Goal: Transaction & Acquisition: Purchase product/service

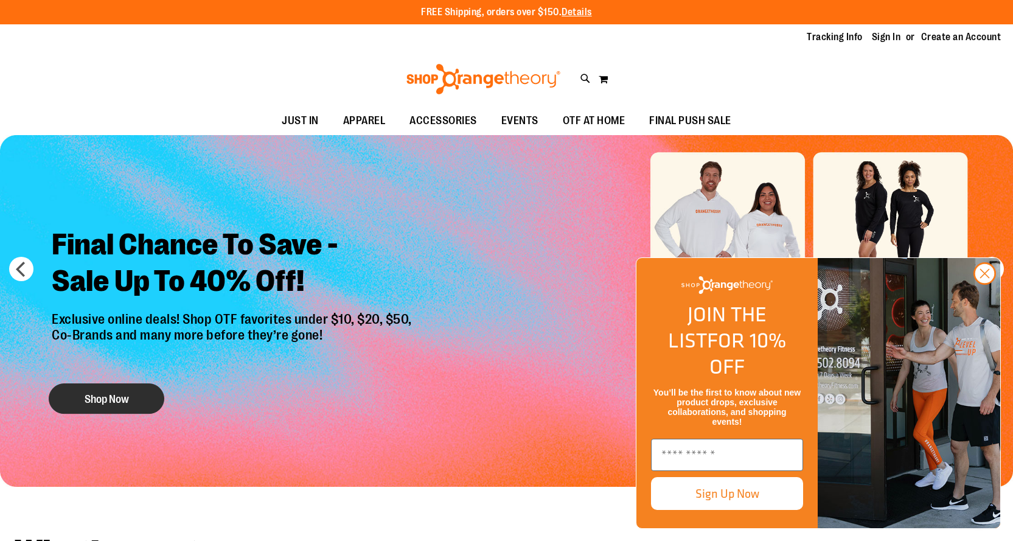
click at [116, 398] on button "Shop Now" at bounding box center [107, 398] width 116 height 30
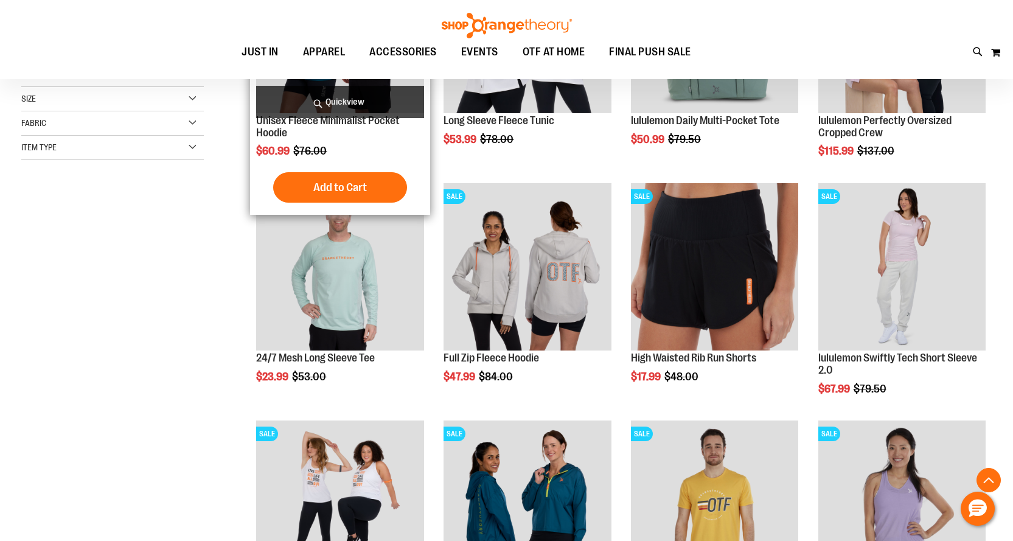
scroll to position [304, 0]
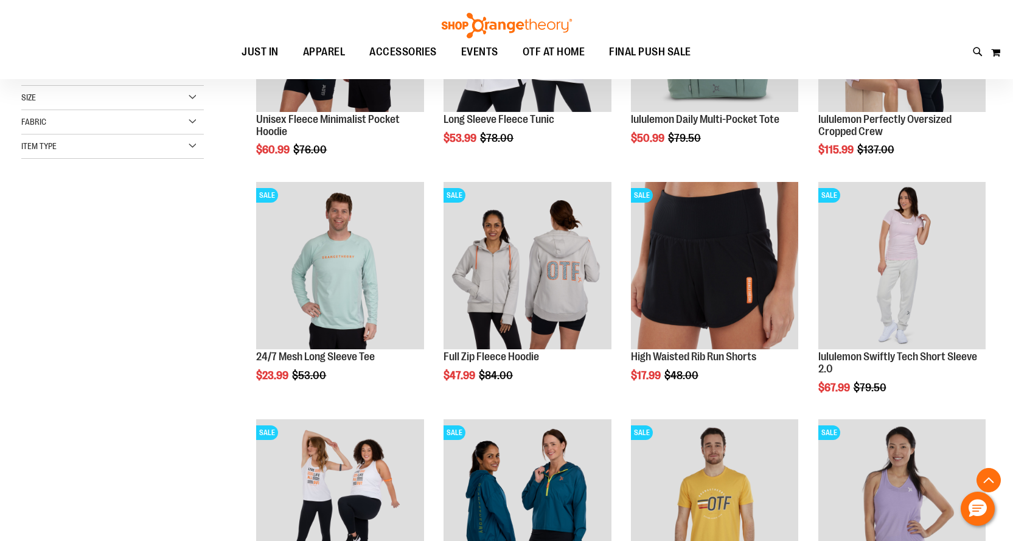
click at [69, 105] on div "Size" at bounding box center [112, 98] width 183 height 24
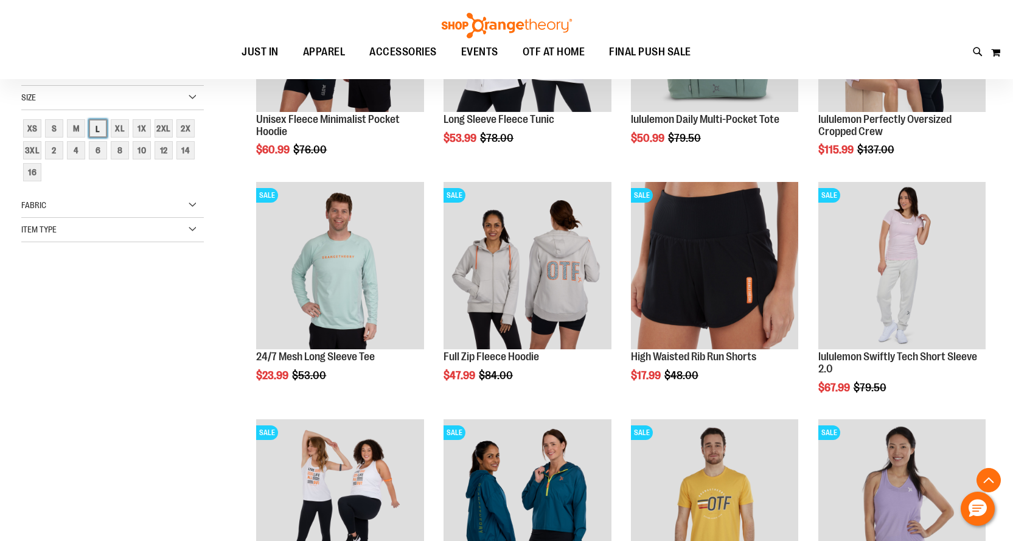
click at [93, 123] on div "L" at bounding box center [98, 128] width 18 height 18
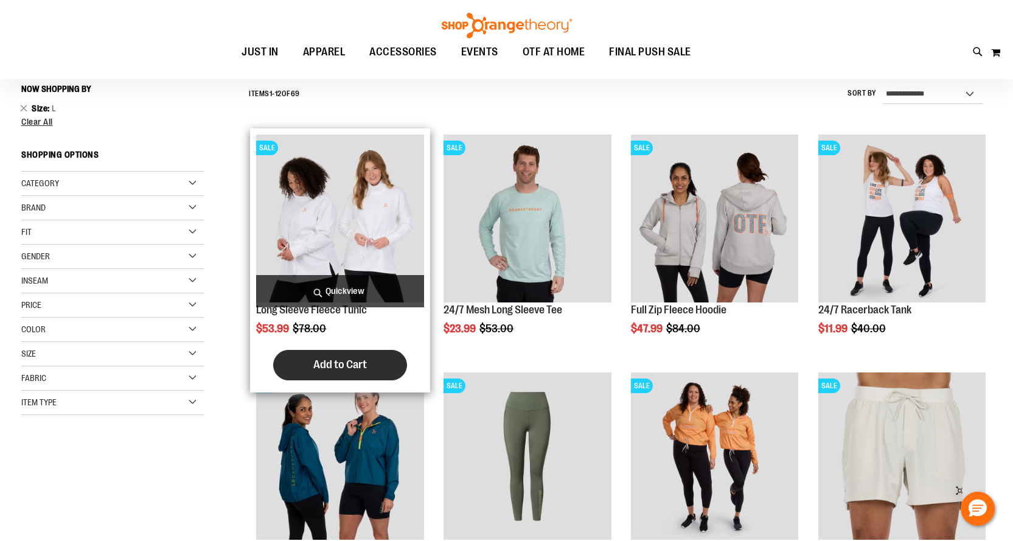
scroll to position [174, 0]
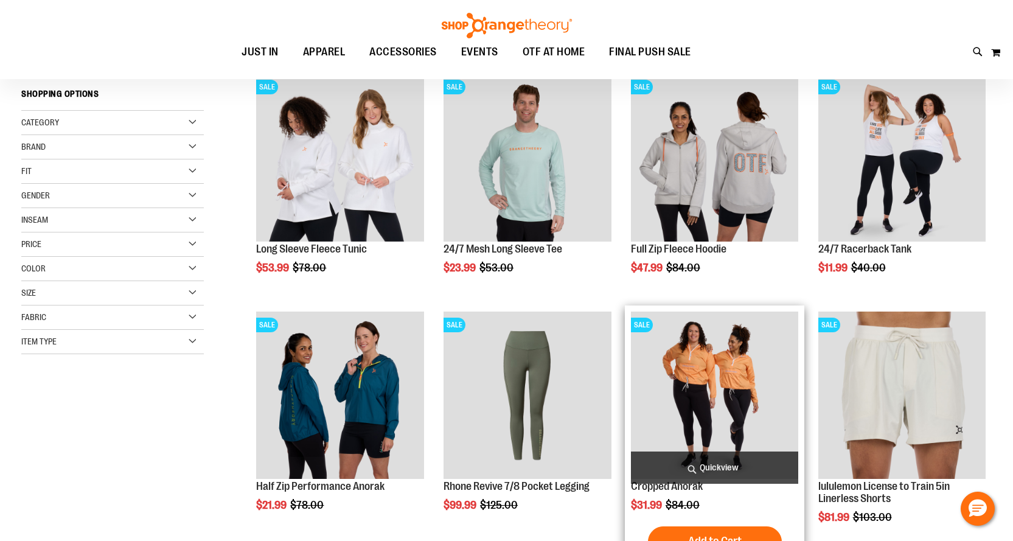
click at [693, 346] on img "product" at bounding box center [714, 394] width 167 height 167
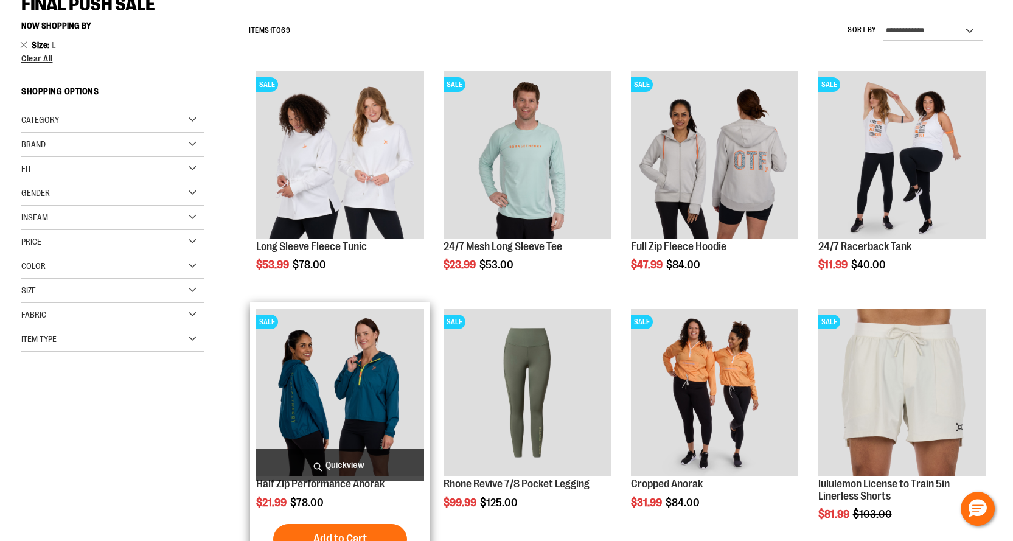
click at [357, 343] on img "product" at bounding box center [339, 391] width 167 height 167
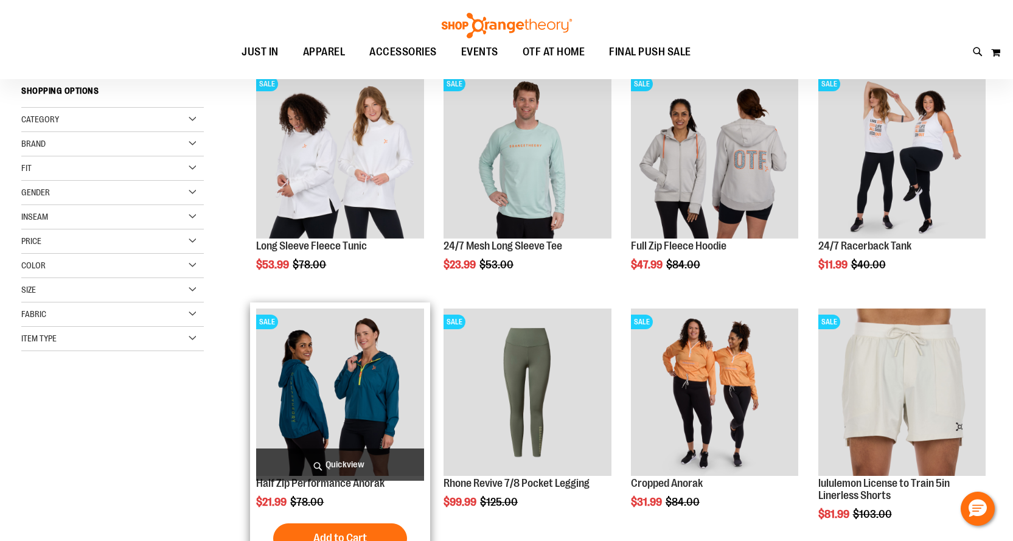
scroll to position [174, 0]
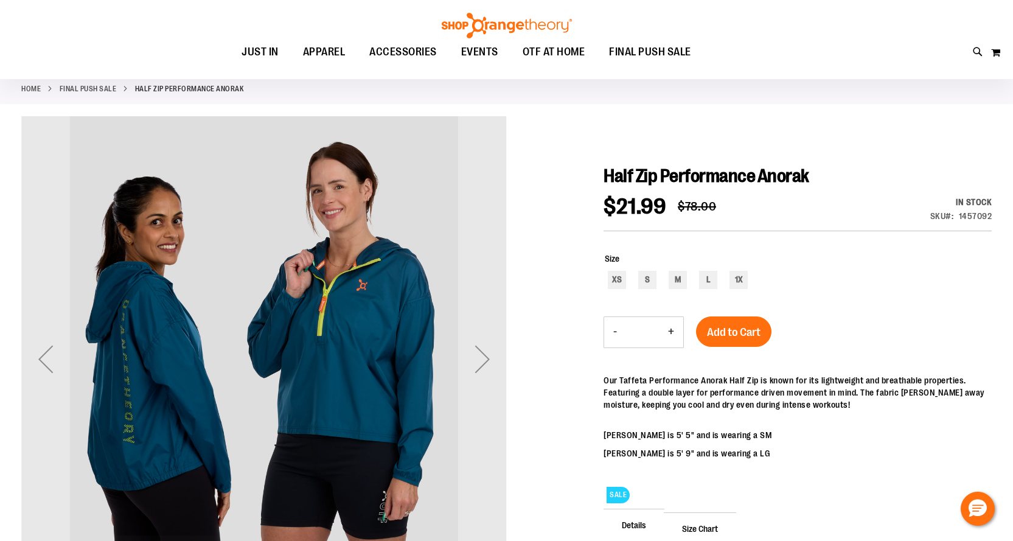
scroll to position [243, 0]
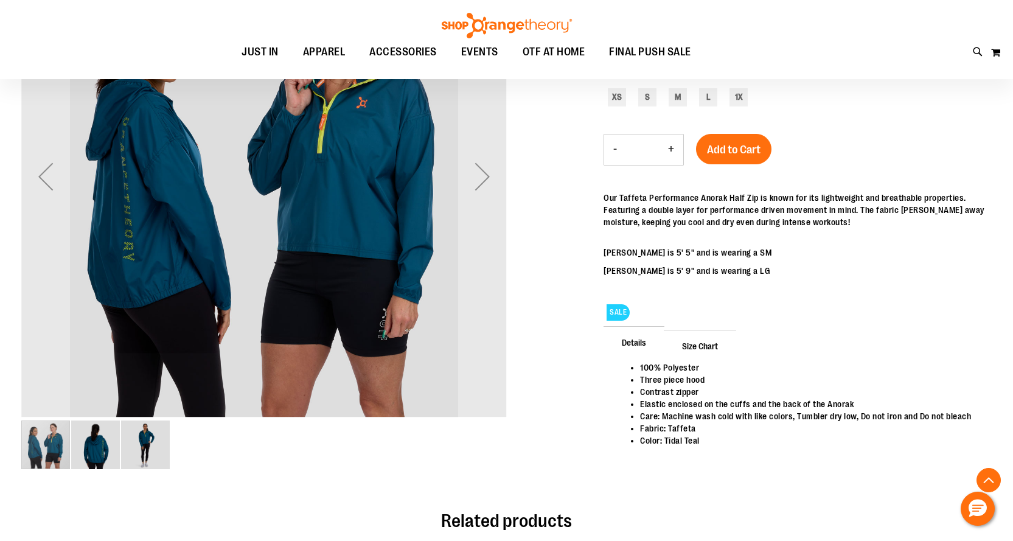
click at [97, 450] on img "image 2 of 3" at bounding box center [95, 444] width 49 height 49
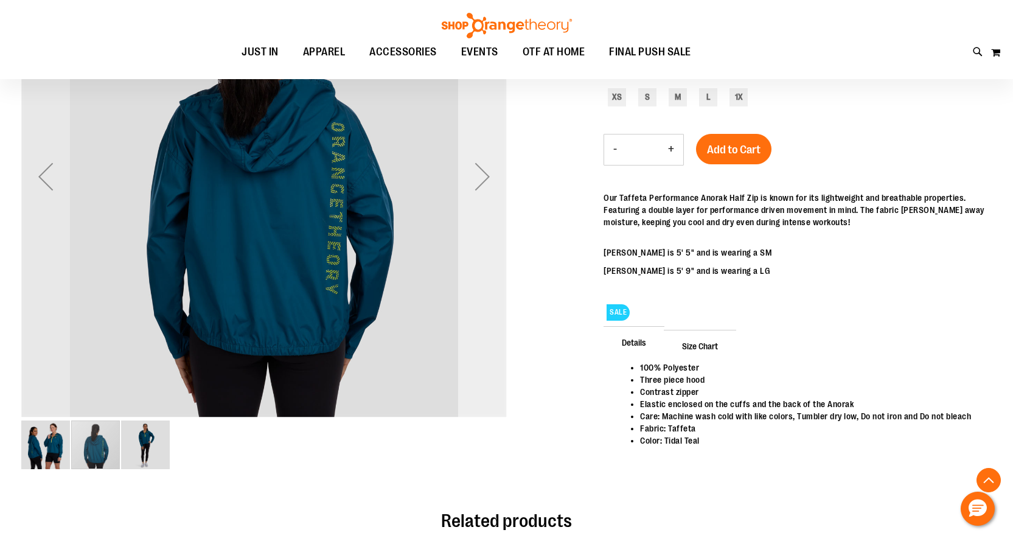
click at [485, 174] on div "Next" at bounding box center [482, 176] width 49 height 49
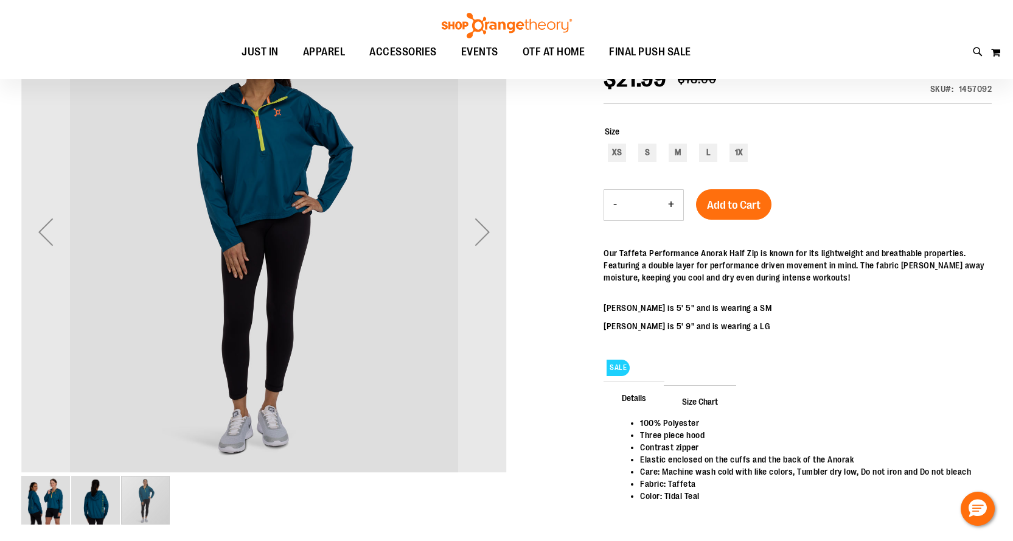
scroll to position [60, 0]
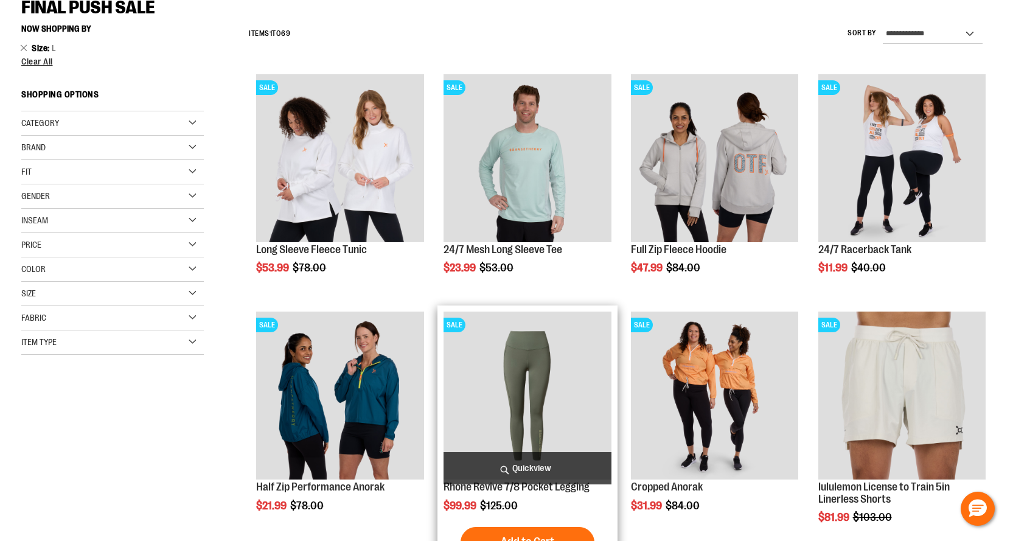
scroll to position [173, 0]
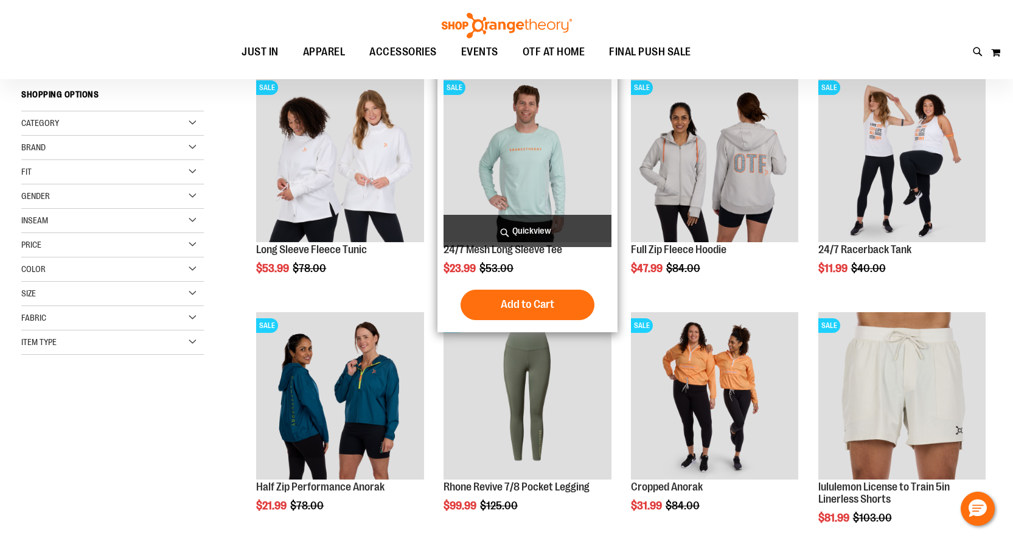
click at [550, 172] on img "product" at bounding box center [526, 157] width 167 height 167
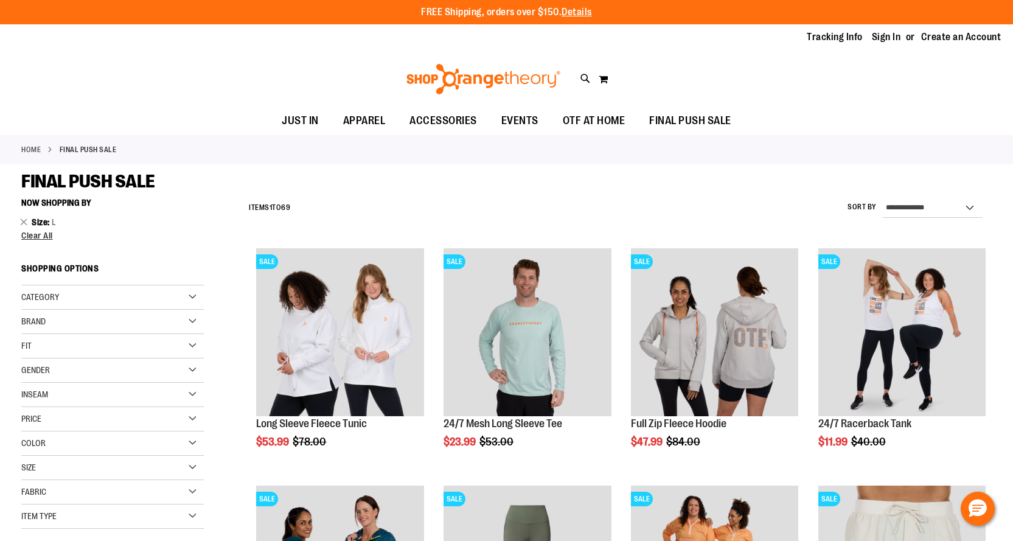
scroll to position [176, 0]
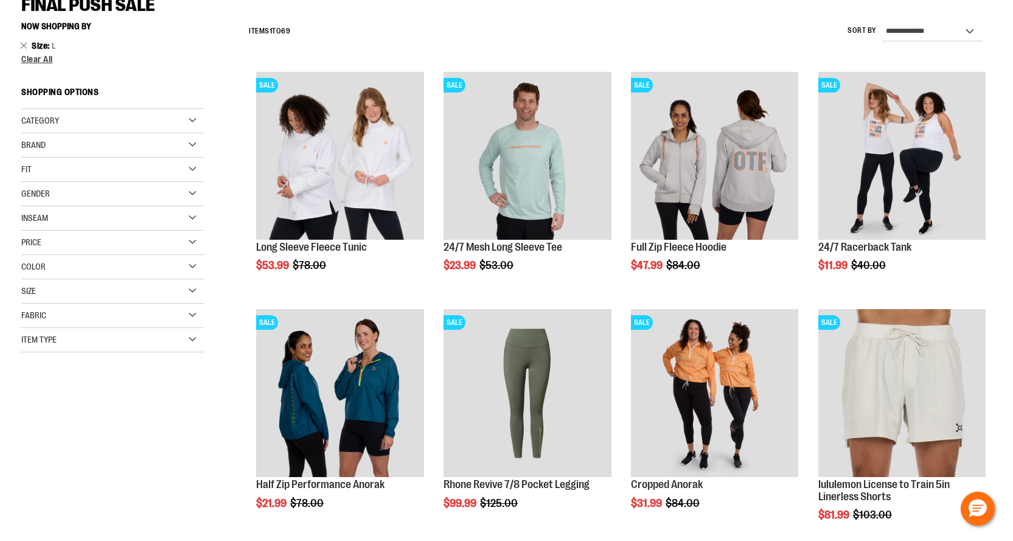
click at [321, 128] on img "product" at bounding box center [339, 155] width 167 height 167
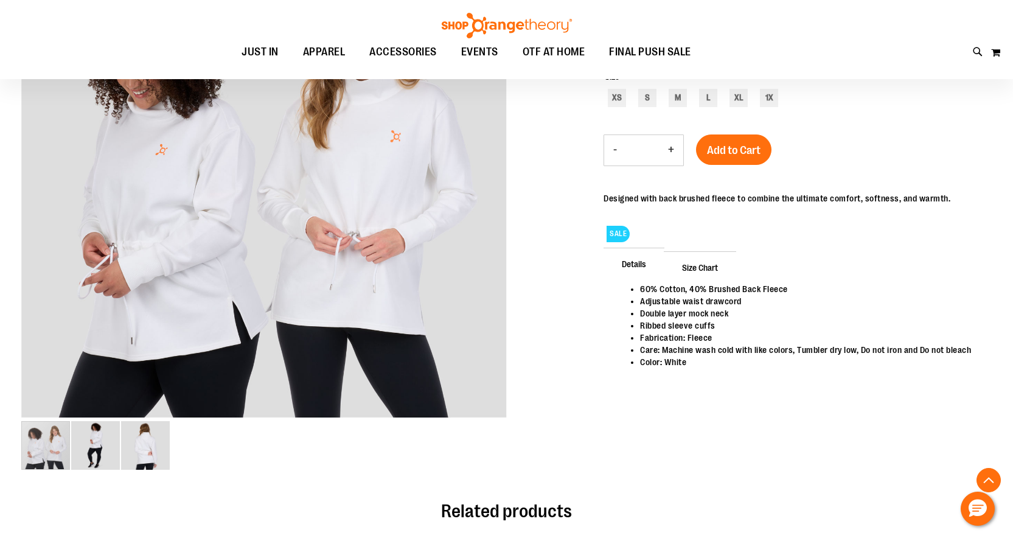
scroll to position [243, 0]
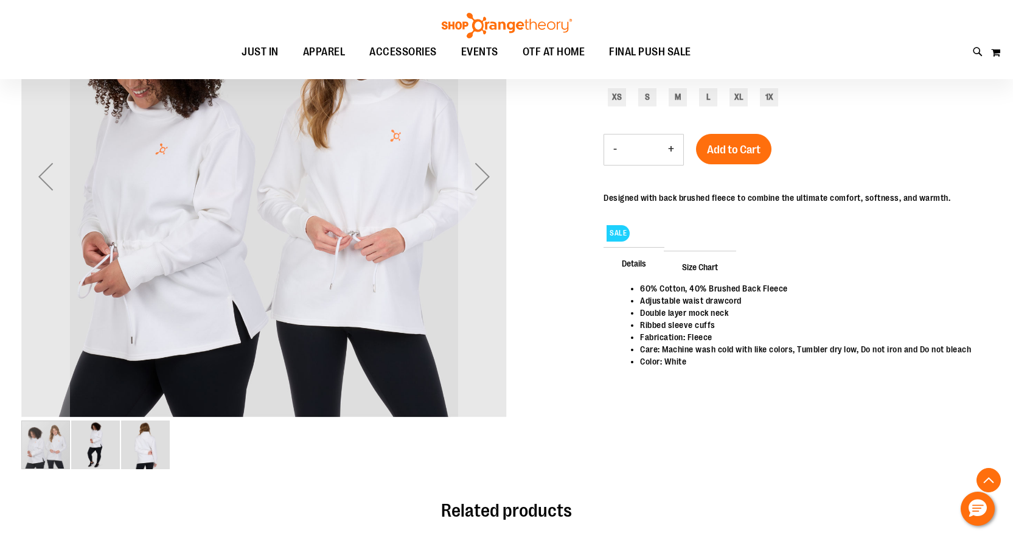
click at [105, 450] on img "image 2 of 3" at bounding box center [95, 444] width 49 height 49
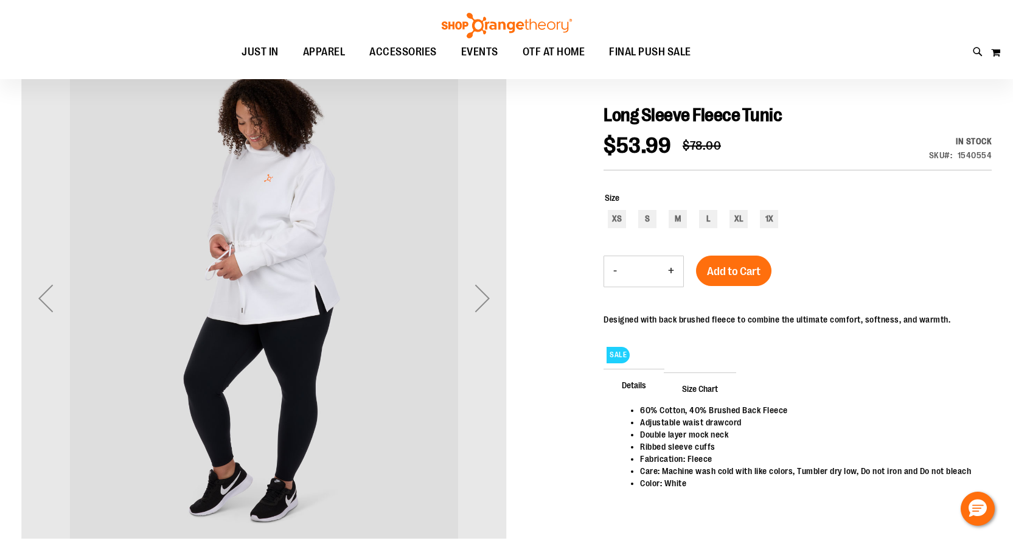
scroll to position [182, 0]
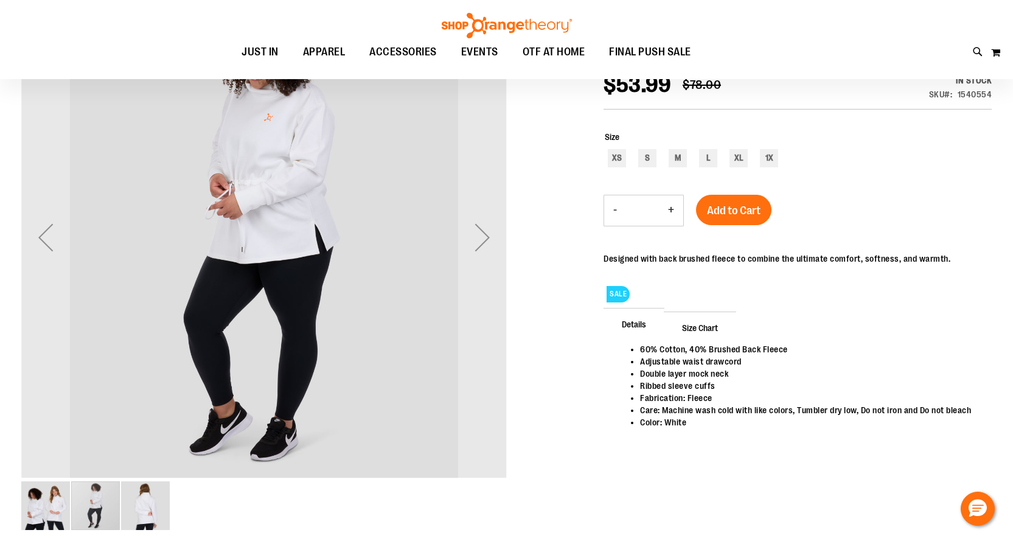
click at [145, 503] on img "image 3 of 3" at bounding box center [145, 505] width 49 height 49
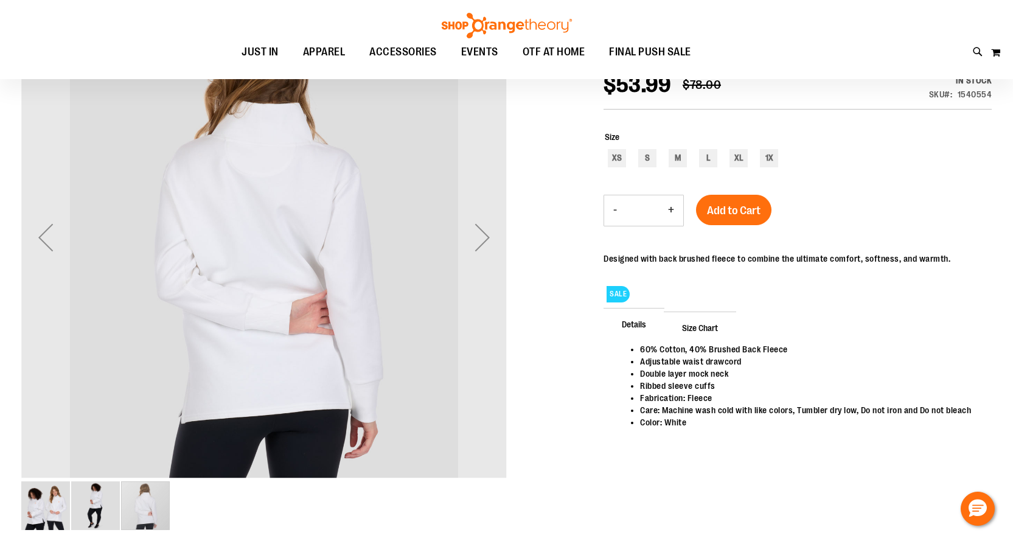
click at [37, 510] on img "image 1 of 3" at bounding box center [45, 505] width 49 height 49
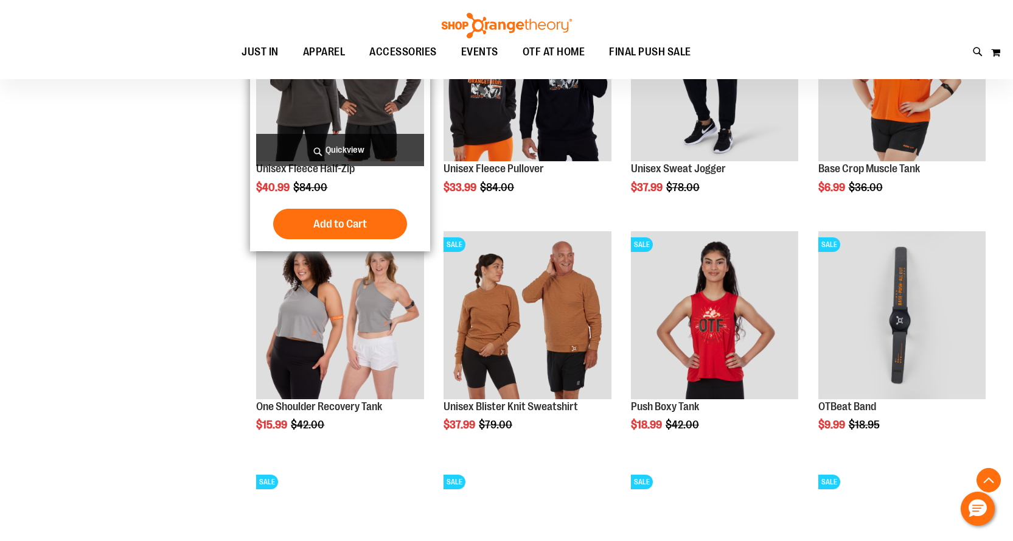
scroll to position [967, 0]
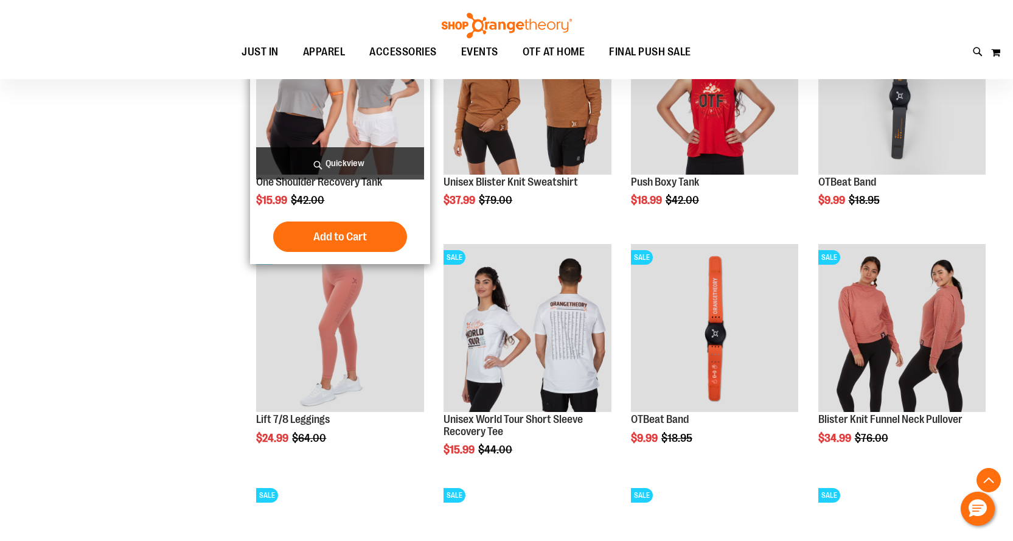
scroll to position [1210, 0]
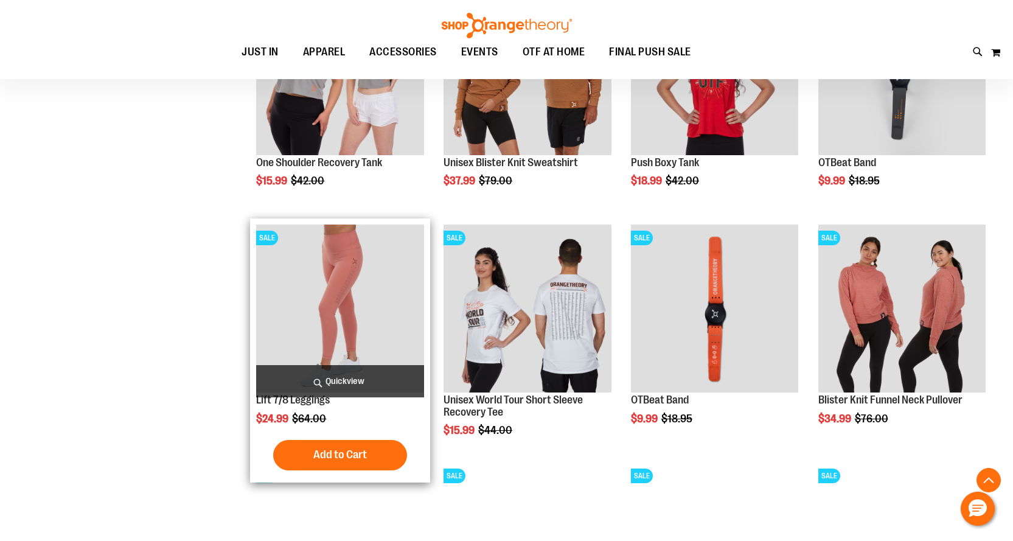
click at [350, 303] on img "product" at bounding box center [339, 307] width 167 height 167
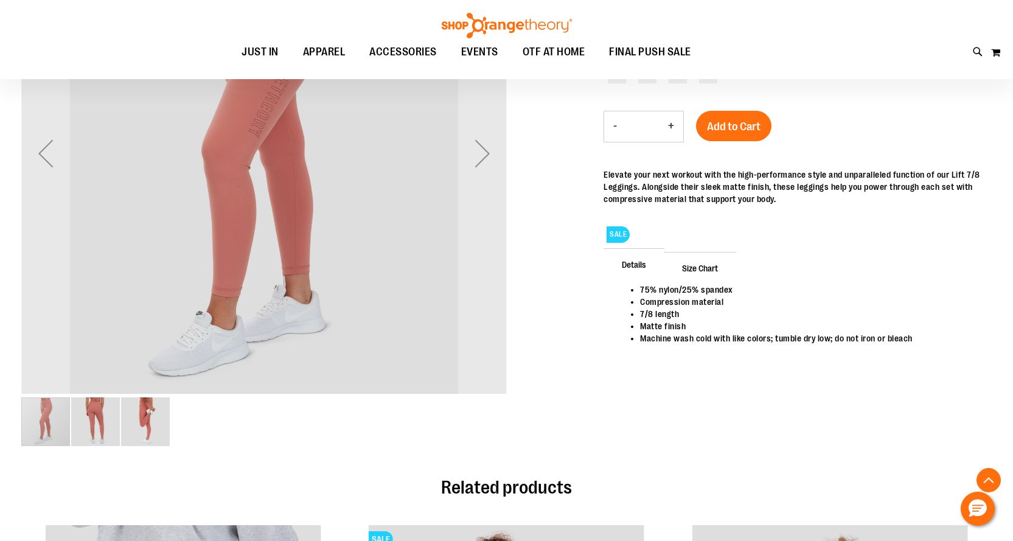
scroll to position [304, 0]
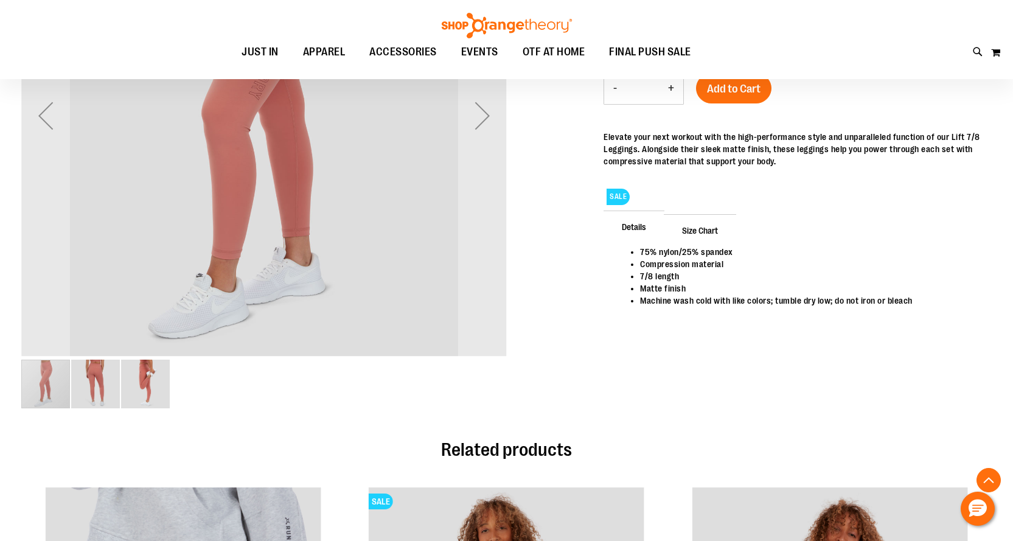
click at [94, 386] on img "image 2 of 3" at bounding box center [95, 384] width 49 height 49
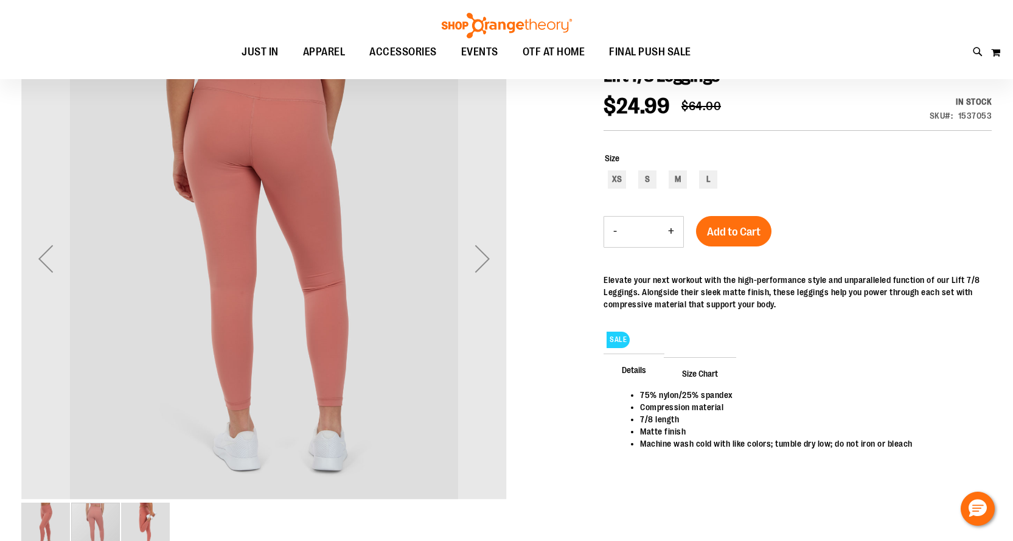
scroll to position [121, 0]
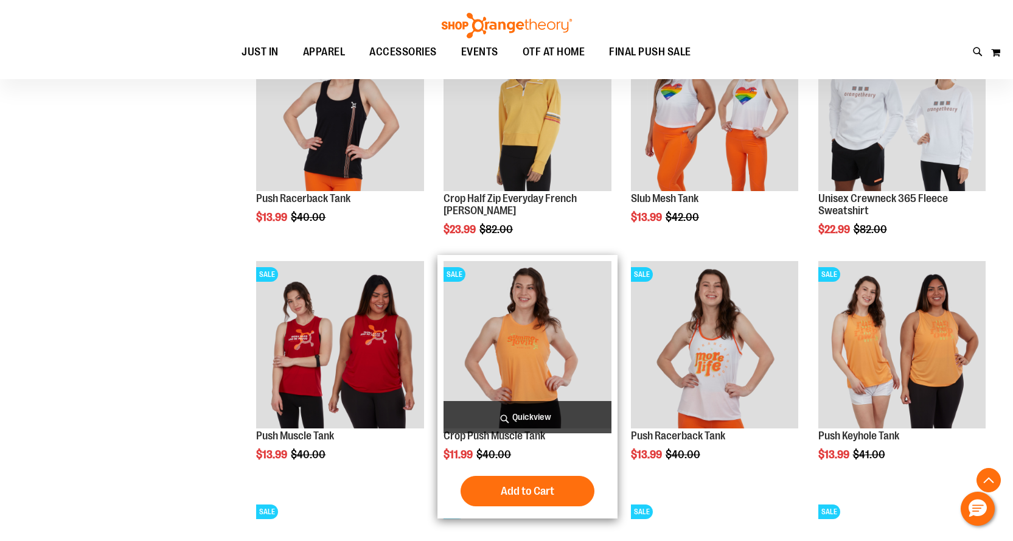
scroll to position [912, 0]
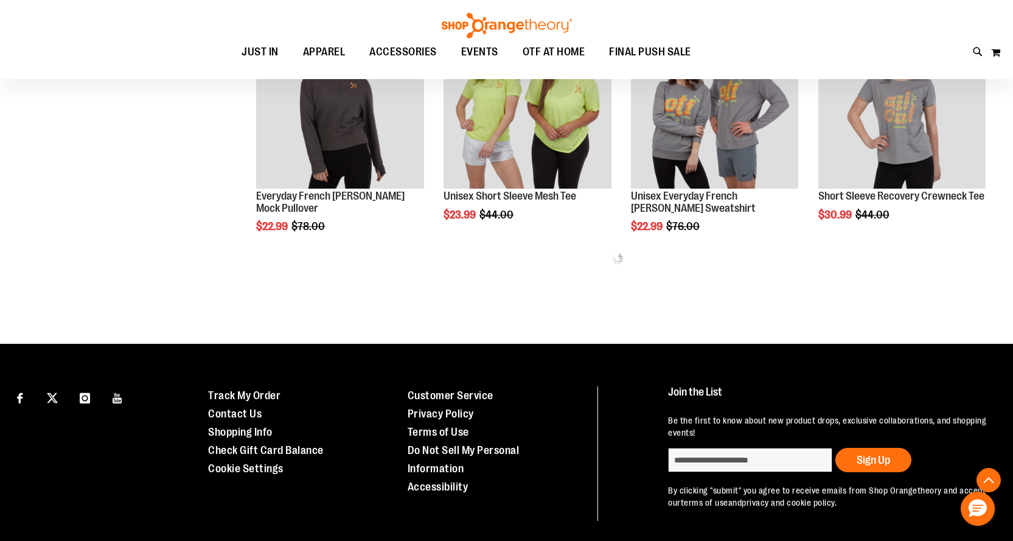
scroll to position [1425, 0]
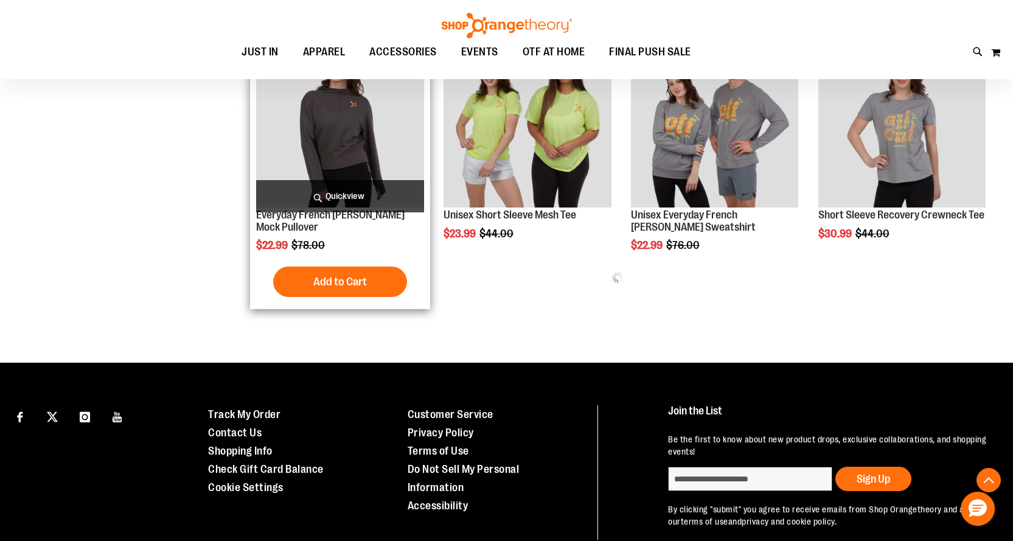
click at [354, 169] on img "product" at bounding box center [339, 123] width 167 height 167
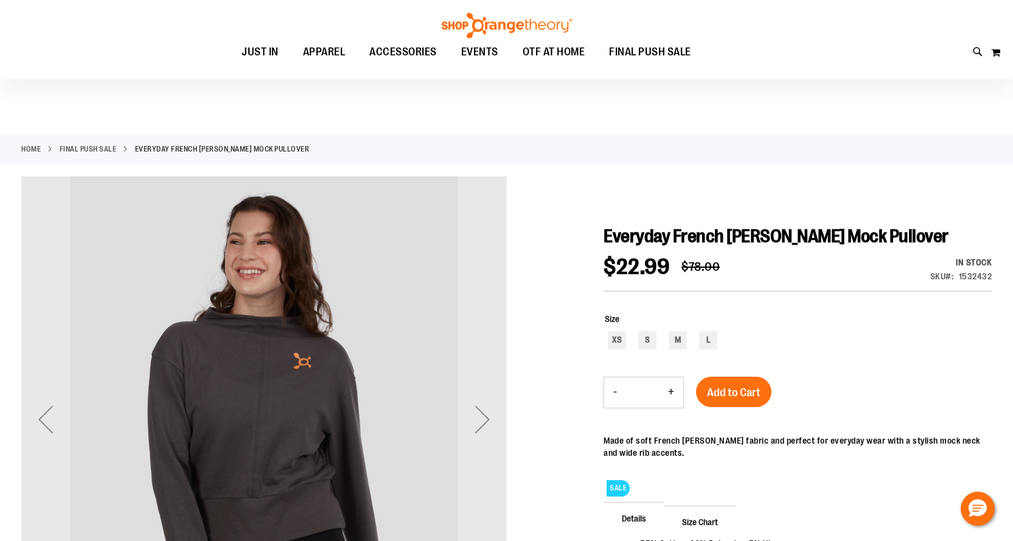
scroll to position [121, 0]
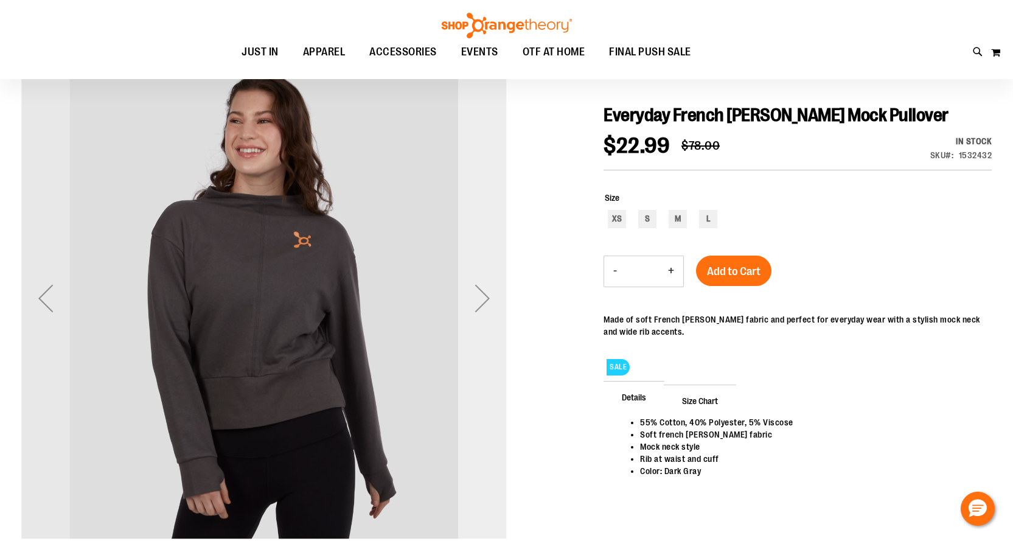
click at [482, 310] on div "Next" at bounding box center [482, 298] width 49 height 49
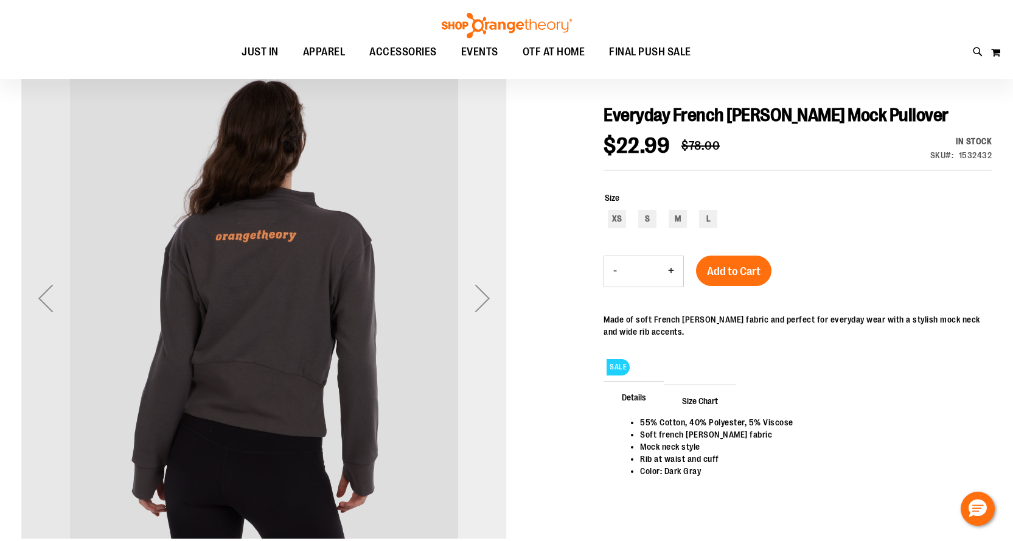
click at [481, 301] on div "Next" at bounding box center [482, 298] width 49 height 49
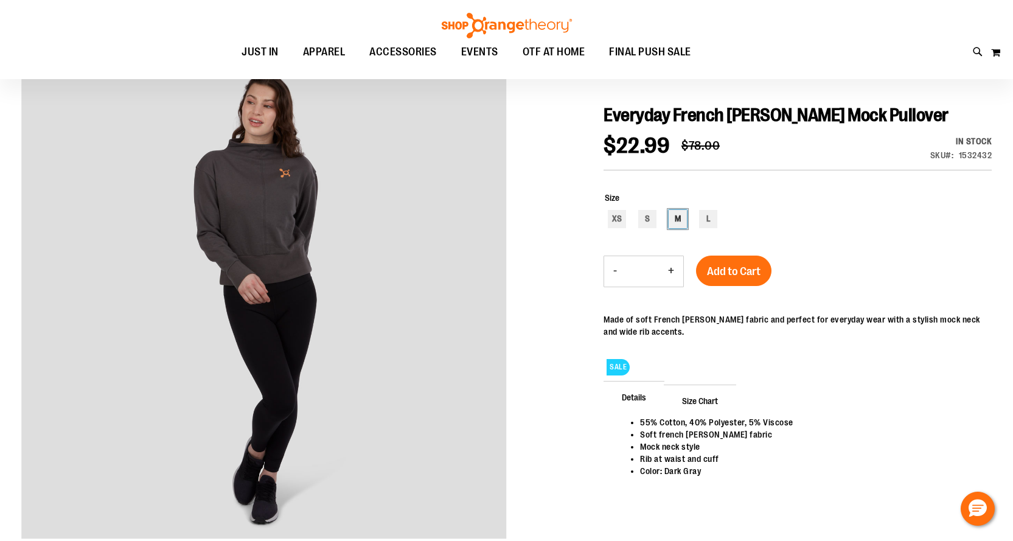
click at [675, 215] on div "M" at bounding box center [678, 219] width 18 height 18
type input "***"
click at [698, 399] on span "Size Chart" at bounding box center [700, 400] width 72 height 32
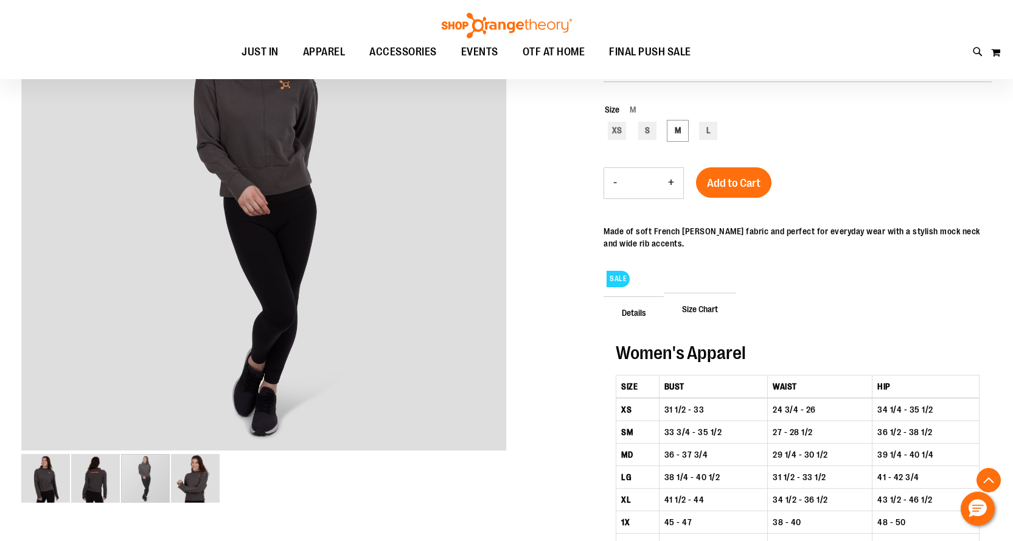
scroll to position [304, 0]
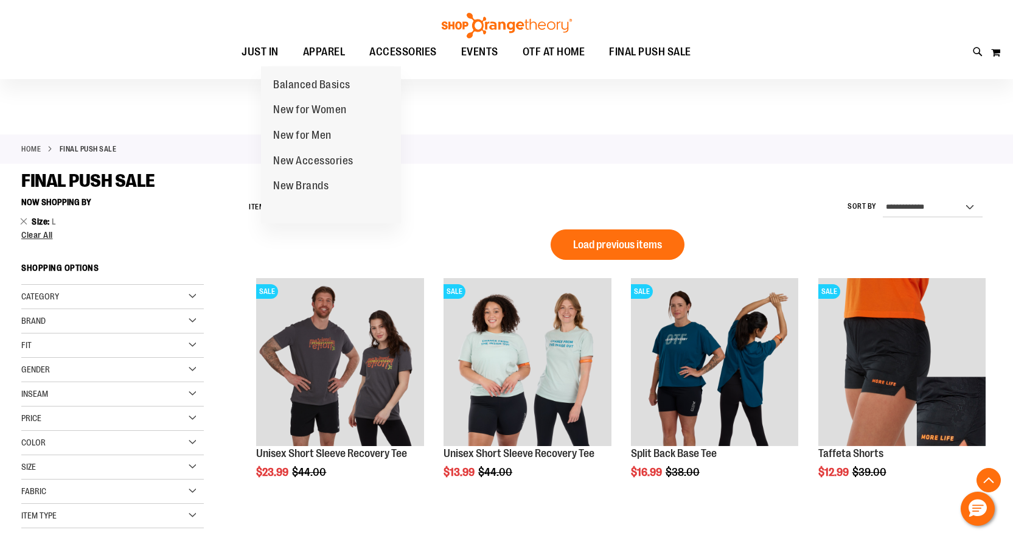
scroll to position [864, 0]
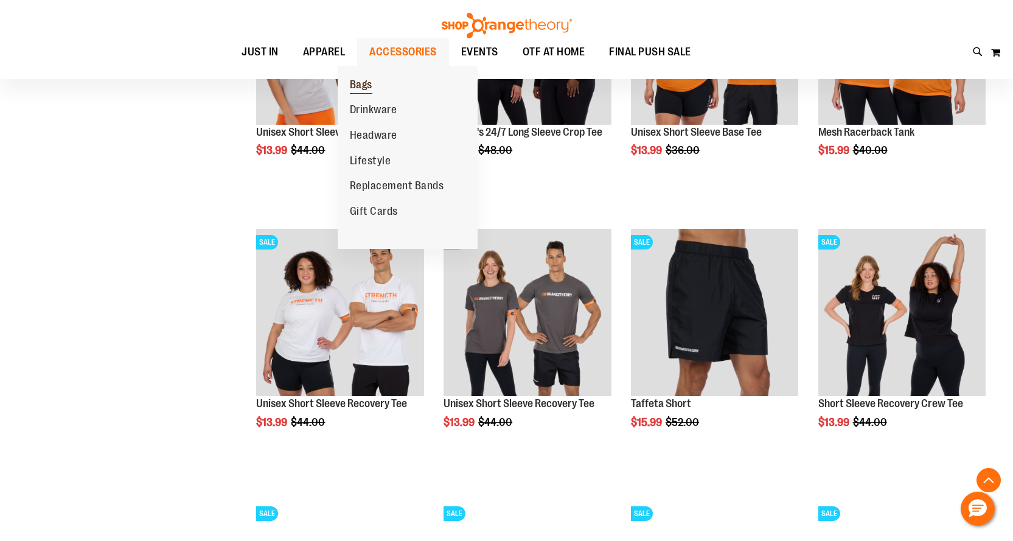
click at [372, 83] on span "Bags" at bounding box center [361, 85] width 23 height 15
click at [369, 83] on span "Bags" at bounding box center [361, 85] width 23 height 15
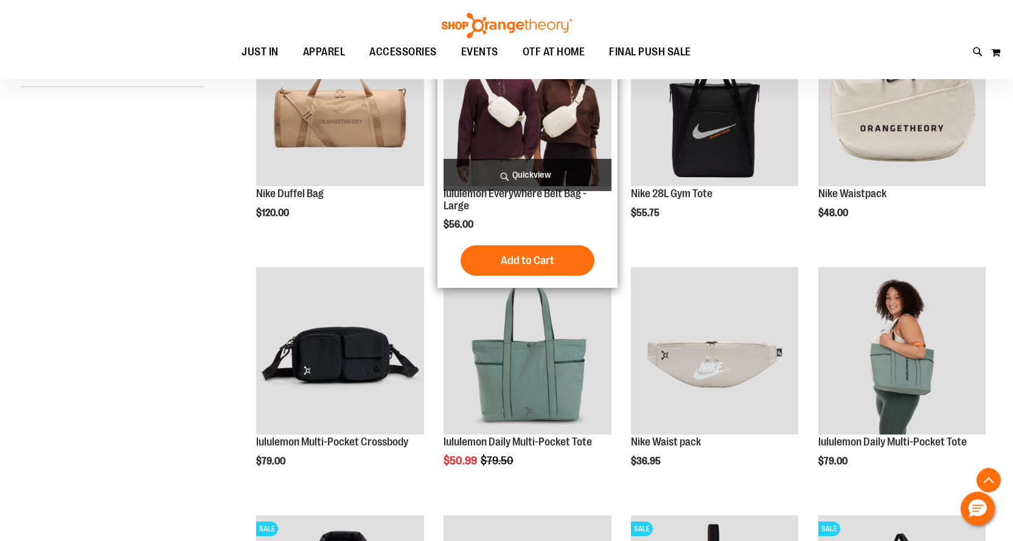
scroll to position [304, 0]
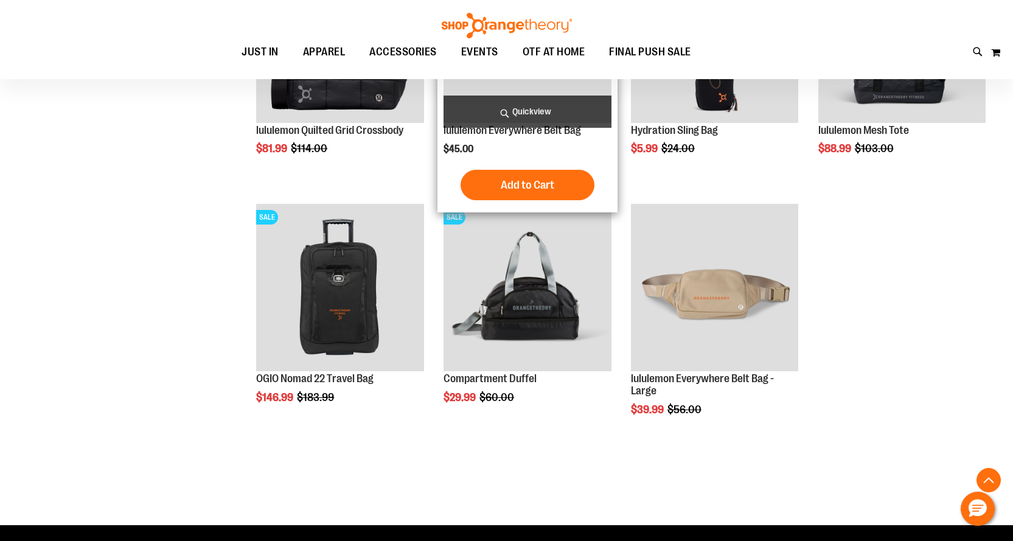
scroll to position [790, 0]
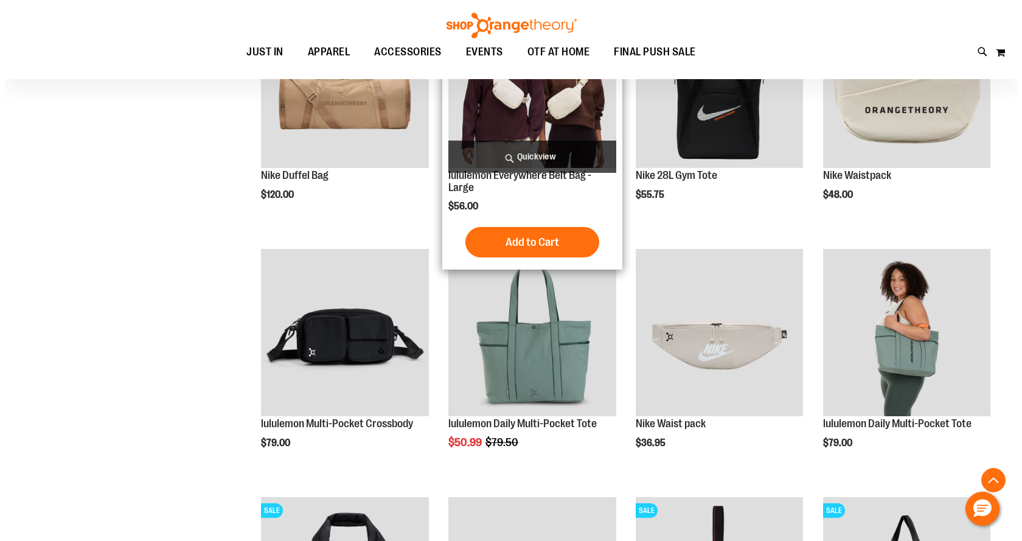
scroll to position [243, 0]
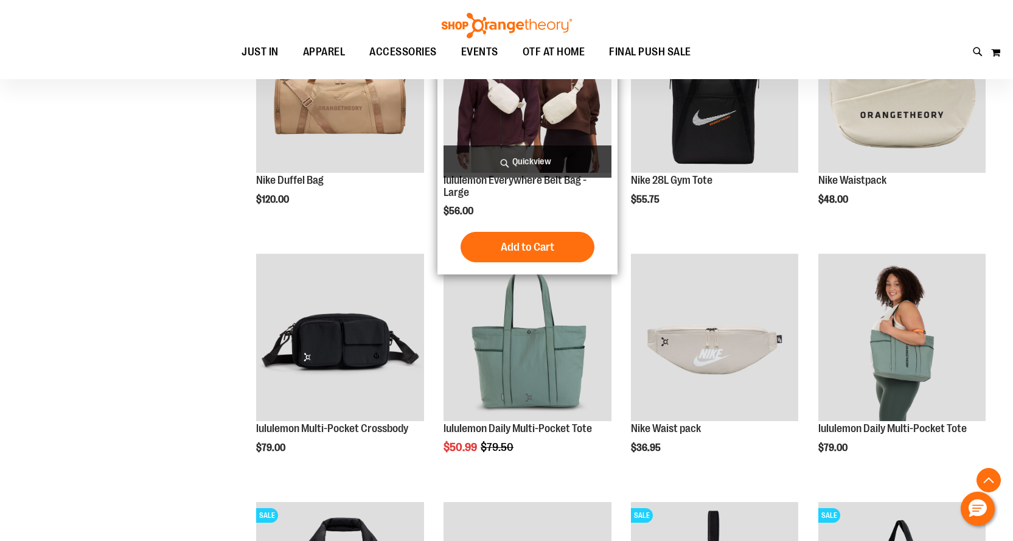
click at [490, 212] on div "$56.00" at bounding box center [526, 210] width 167 height 12
click at [491, 160] on span "Quickview" at bounding box center [526, 161] width 167 height 32
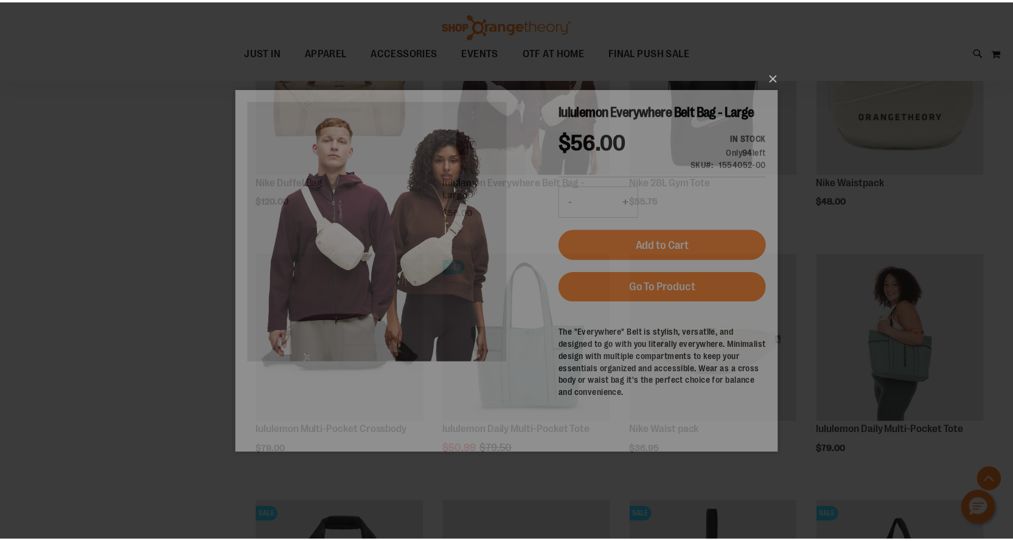
scroll to position [0, 0]
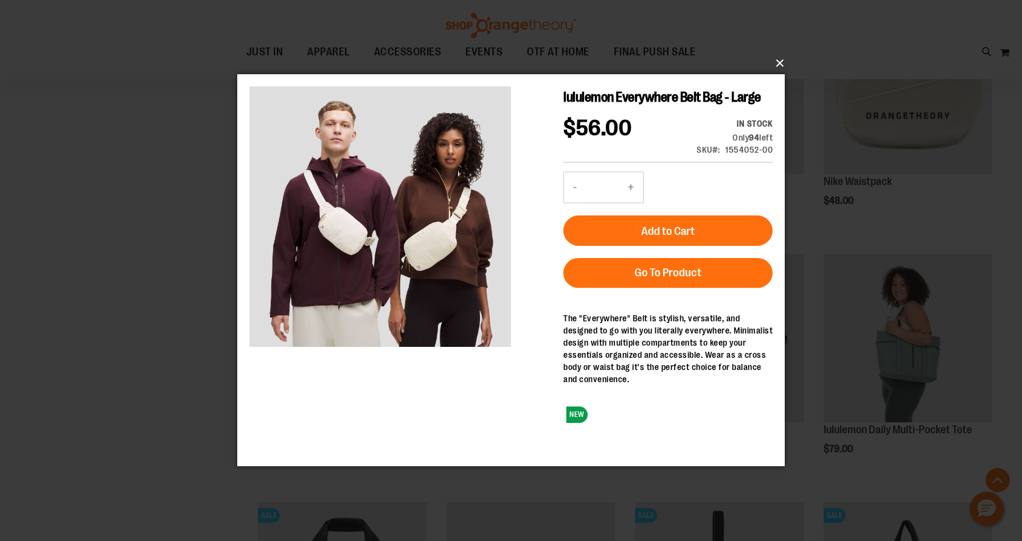
click at [776, 64] on button "×" at bounding box center [515, 63] width 548 height 27
